Goal: Information Seeking & Learning: Check status

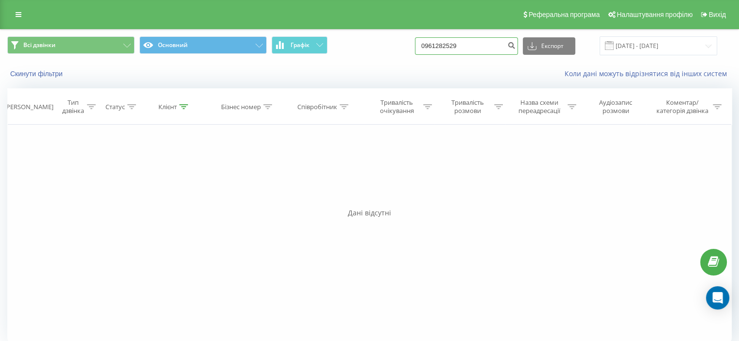
drag, startPoint x: 490, startPoint y: 46, endPoint x: 387, endPoint y: 57, distance: 104.5
click at [387, 57] on div "Всі дзвінки Основний Графік 0961282529 Експорт .csv .xls .xlsx 23.06.2025 - 23.…" at bounding box center [369, 46] width 738 height 33
paste input "30808193"
type input "0930808193"
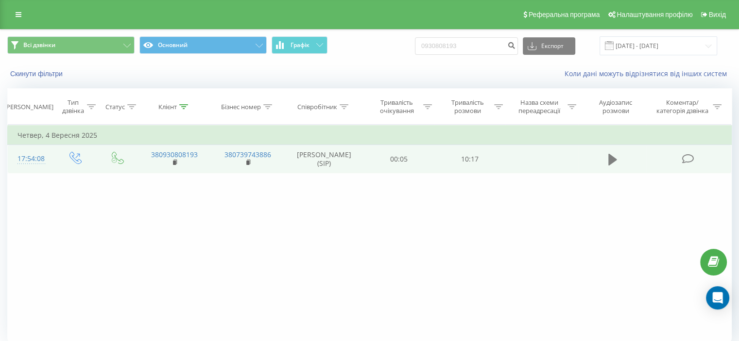
click at [612, 159] on icon at bounding box center [612, 160] width 9 height 12
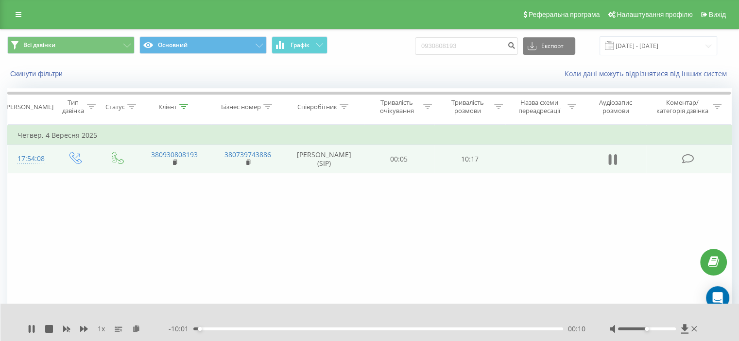
click at [609, 161] on icon at bounding box center [609, 159] width 3 height 11
drag, startPoint x: 487, startPoint y: 48, endPoint x: 396, endPoint y: 60, distance: 91.6
click at [396, 60] on div "Всі дзвінки Основний Графік 0930808193 Експорт .csv .xls .xlsx 23.06.2025 - 23.…" at bounding box center [369, 46] width 738 height 33
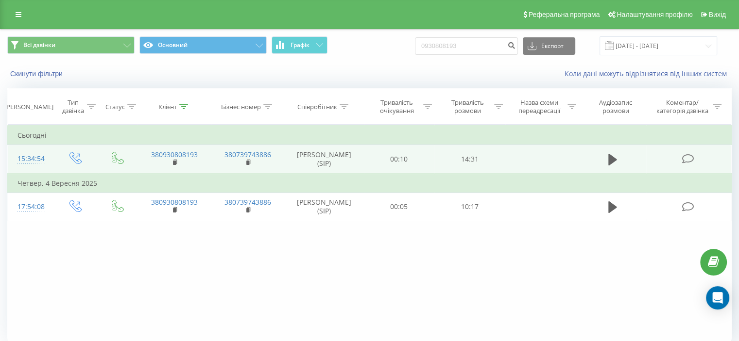
click at [686, 158] on icon at bounding box center [687, 159] width 12 height 10
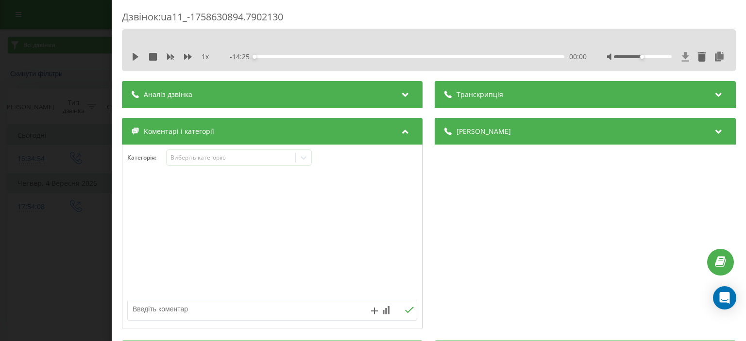
click at [682, 53] on icon at bounding box center [685, 56] width 7 height 9
drag, startPoint x: 78, startPoint y: 47, endPoint x: 85, endPoint y: 35, distance: 13.6
click at [78, 47] on div "Дзвінок : ua11_-1758630894.7902130 1 x - 14:25 00:00 00:00 Транскрипція Для AI-…" at bounding box center [373, 170] width 746 height 341
